Goal: Understand site structure: Grasp the organization and layout of the website

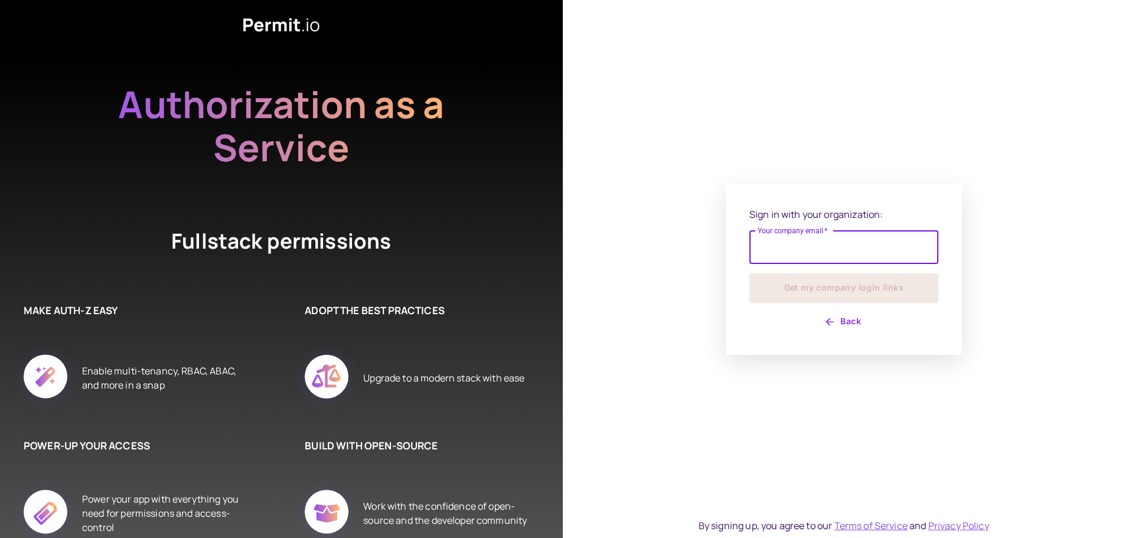
click at [788, 253] on input "Your company email   *" at bounding box center [843, 247] width 189 height 33
type input "**********"
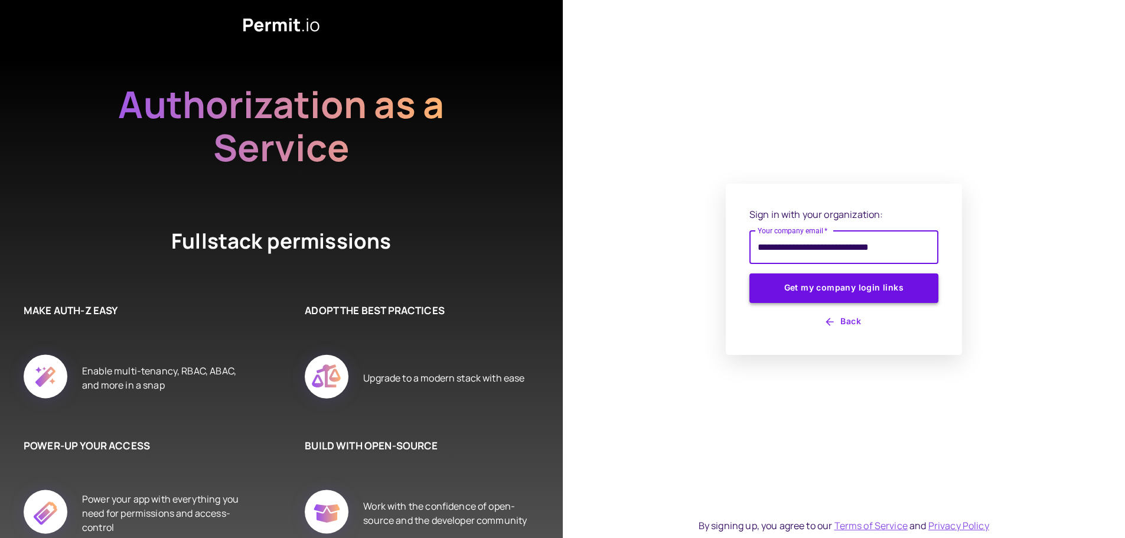
click at [840, 285] on button "Get my company login links" at bounding box center [843, 288] width 189 height 30
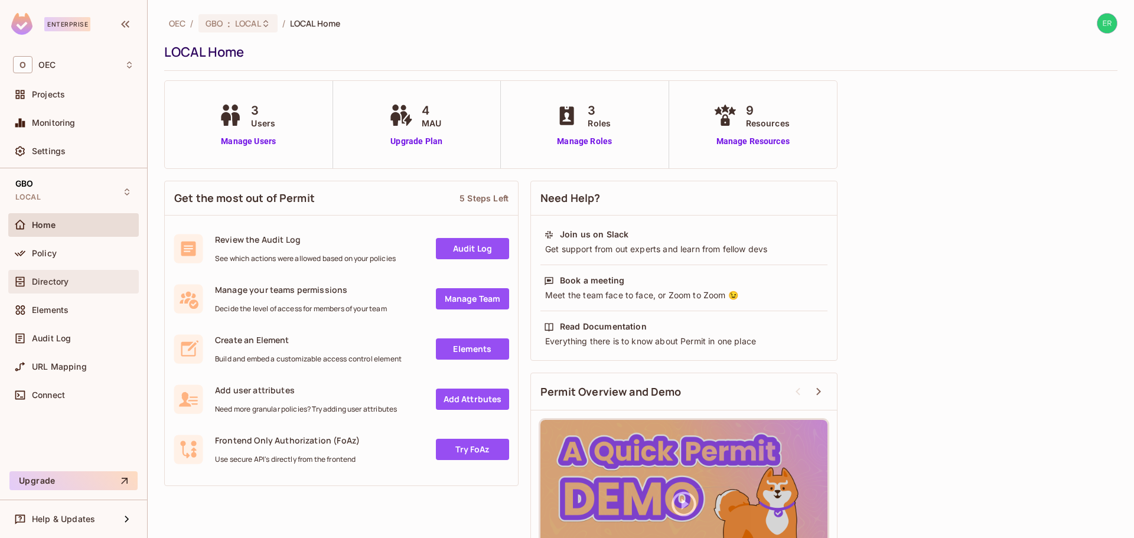
click at [66, 285] on span "Directory" at bounding box center [50, 281] width 37 height 9
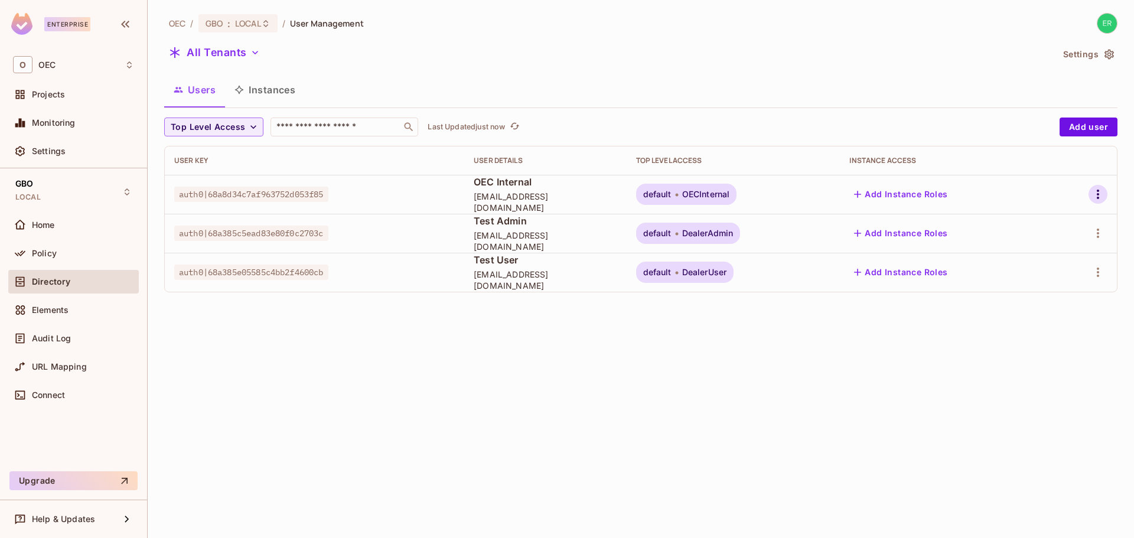
click at [1094, 199] on icon "button" at bounding box center [1098, 194] width 14 height 14
click at [53, 233] on div at bounding box center [567, 269] width 1134 height 538
click at [54, 251] on span "Policy" at bounding box center [44, 253] width 25 height 9
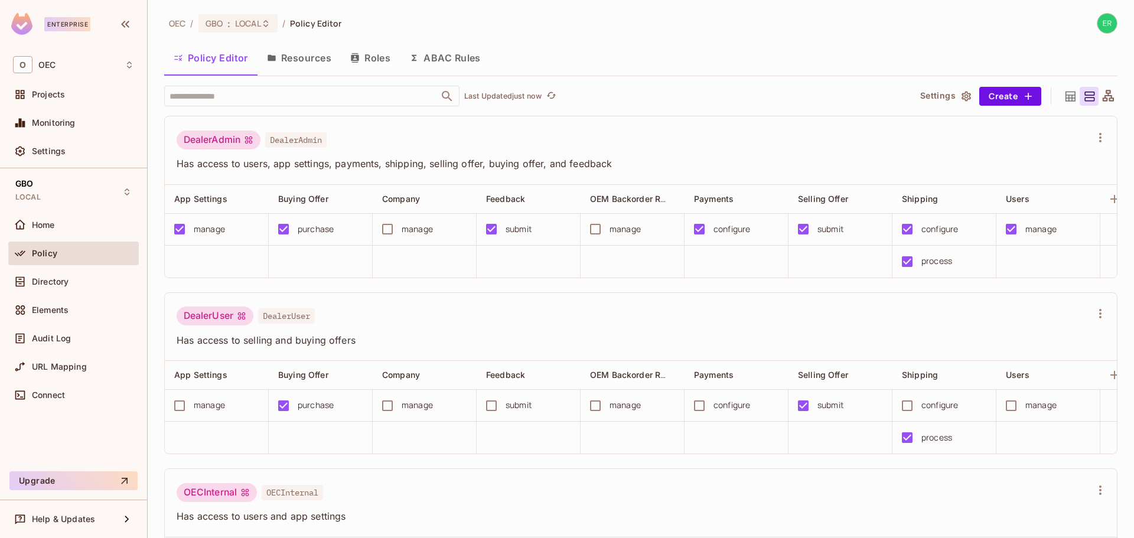
click at [302, 60] on button "Resources" at bounding box center [299, 58] width 83 height 30
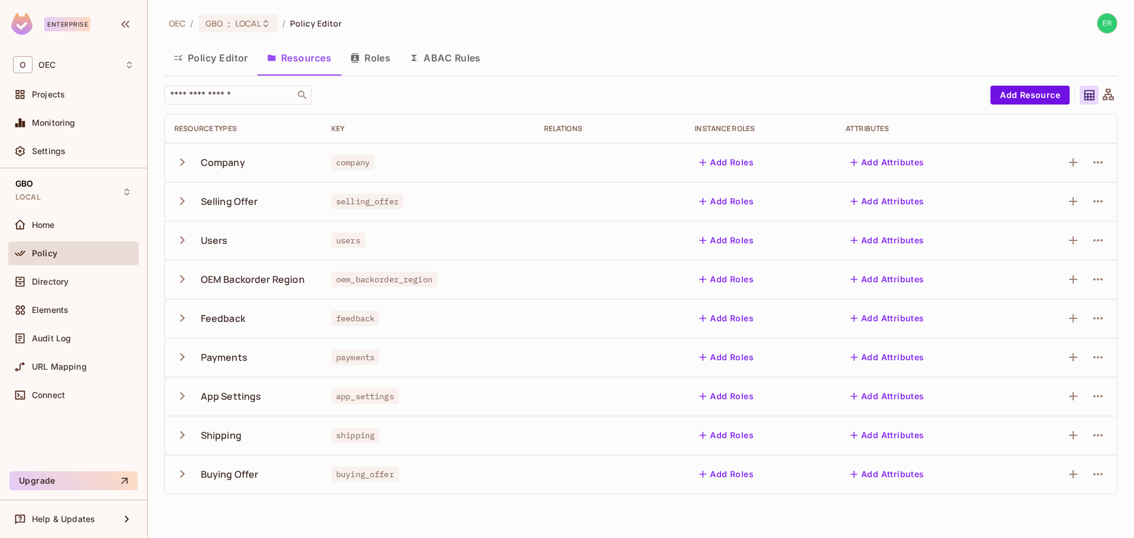
click at [384, 55] on button "Roles" at bounding box center [370, 58] width 59 height 30
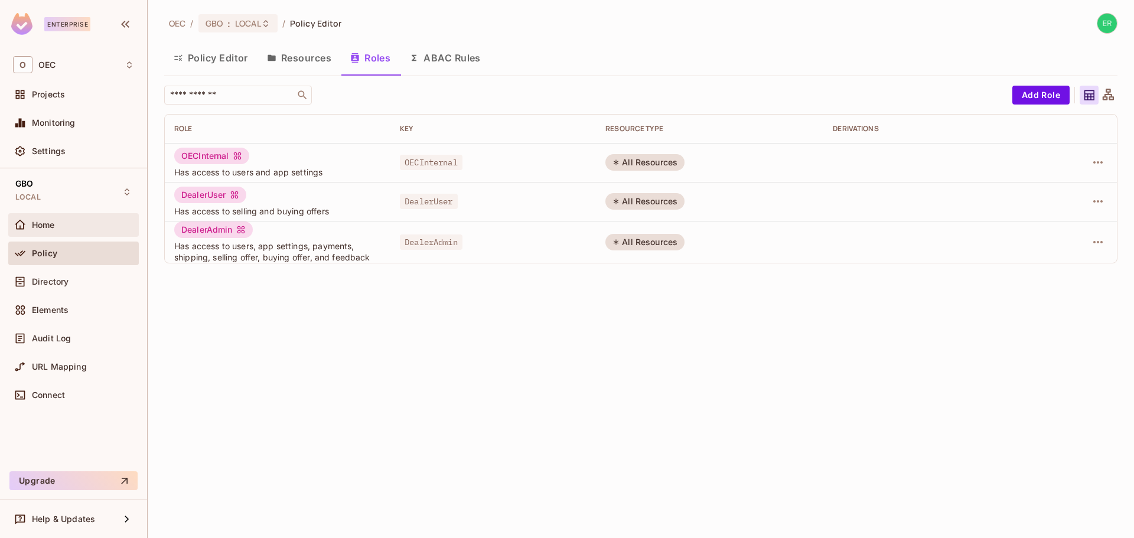
click at [63, 229] on div "Home" at bounding box center [83, 224] width 102 height 9
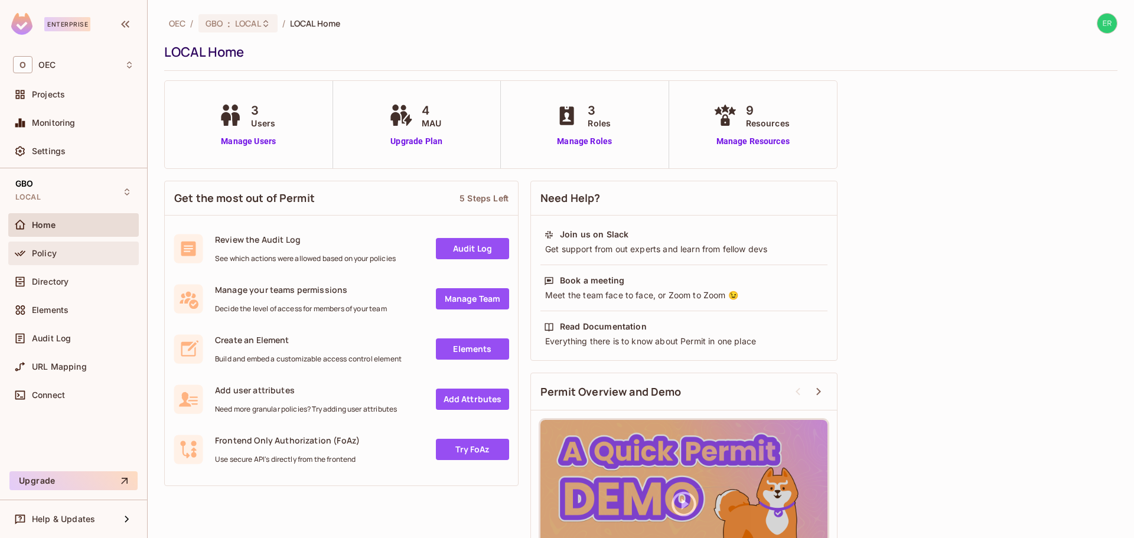
click at [51, 255] on span "Policy" at bounding box center [44, 253] width 25 height 9
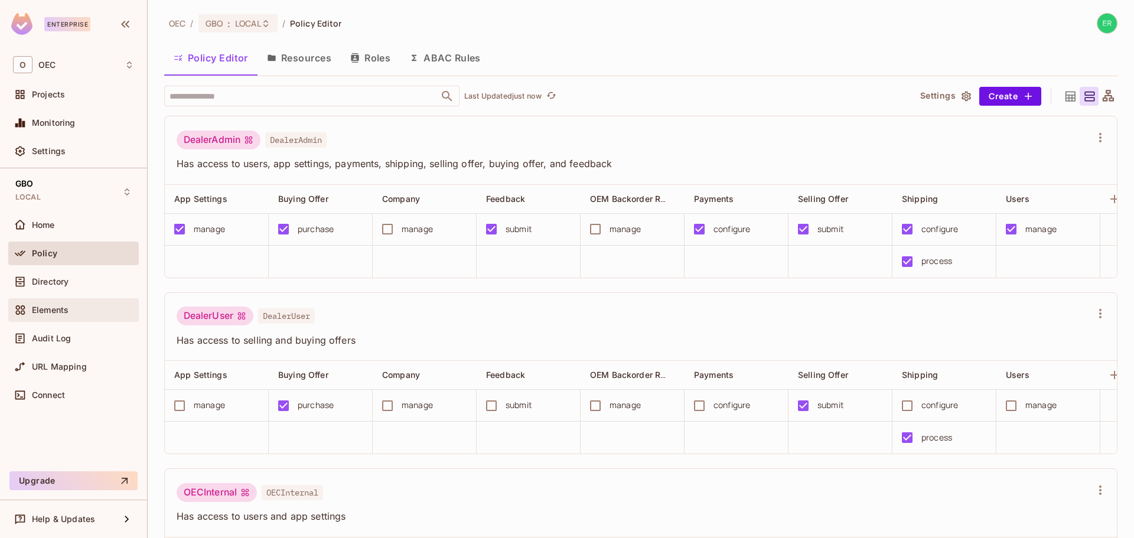
click at [67, 308] on span "Elements" at bounding box center [50, 309] width 37 height 9
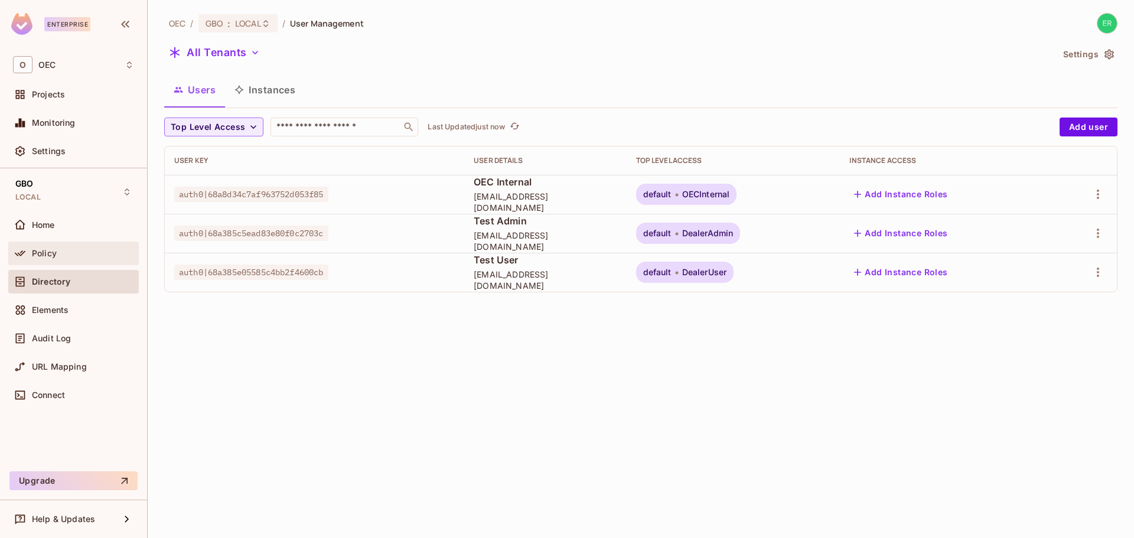
click at [55, 259] on div "Policy" at bounding box center [73, 253] width 121 height 14
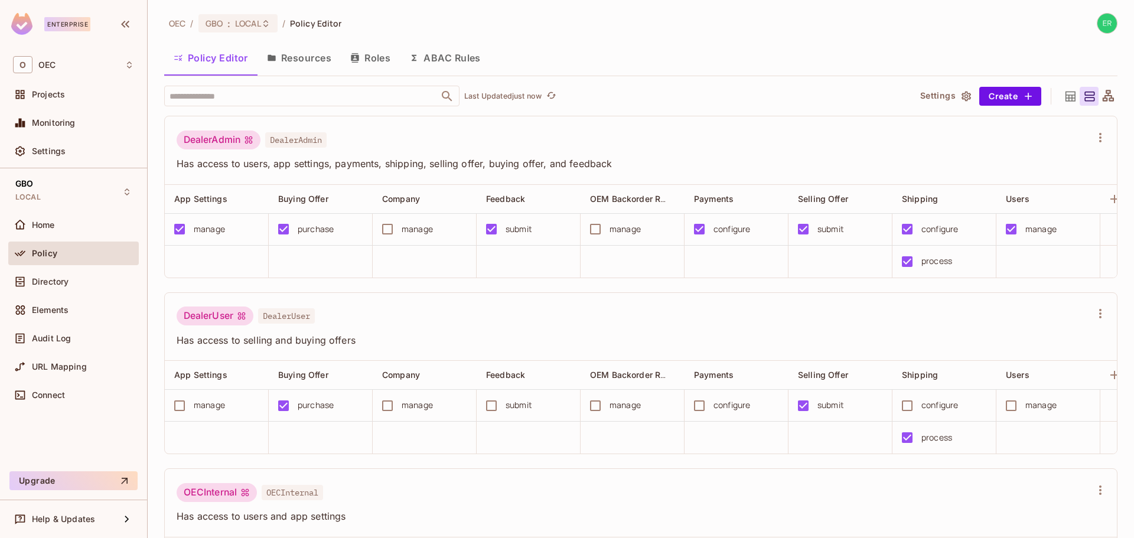
click at [1063, 93] on icon at bounding box center [1070, 96] width 15 height 15
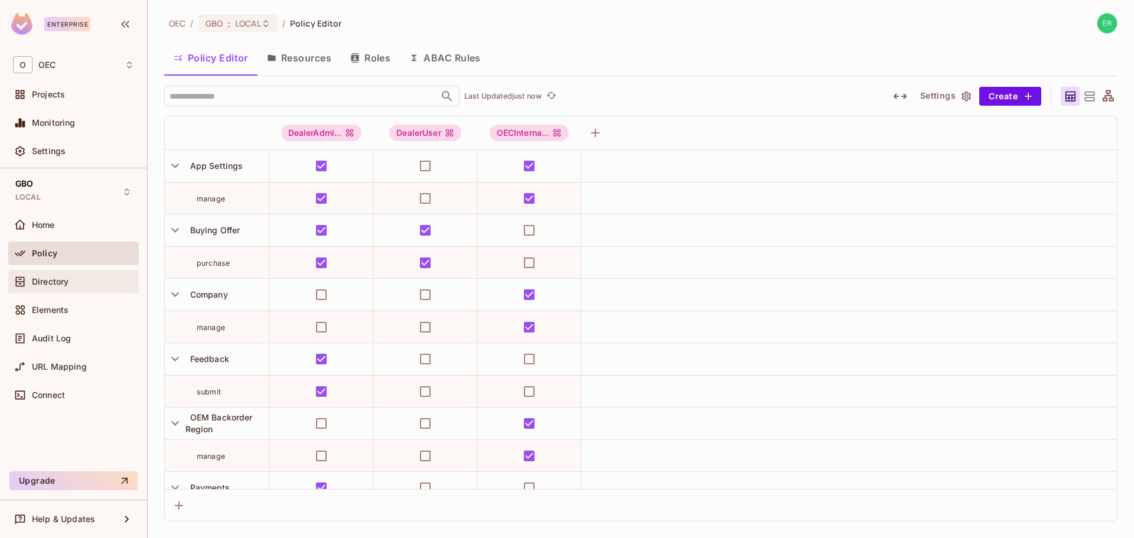
click at [55, 277] on span "Directory" at bounding box center [50, 281] width 37 height 9
